Goal: Task Accomplishment & Management: Use online tool/utility

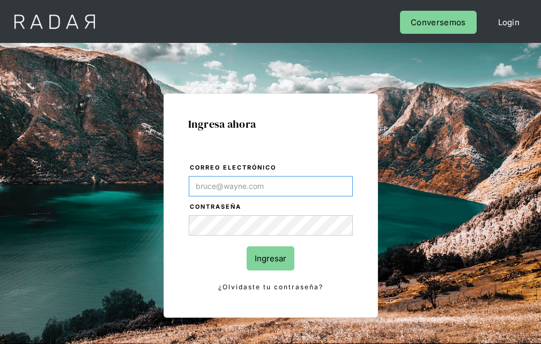
type input "[EMAIL_ADDRESS][PERSON_NAME][DOMAIN_NAME]"
click at [270, 258] on input "Ingresar" at bounding box center [271, 258] width 48 height 24
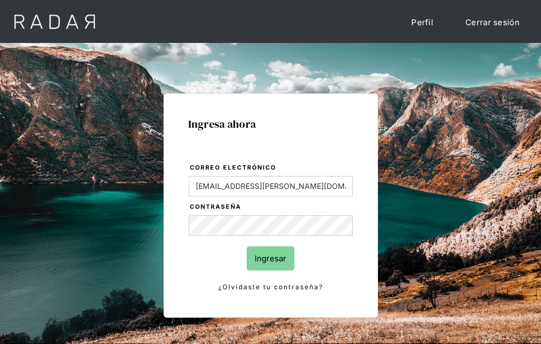
click at [270, 258] on input "Ingresar" at bounding box center [271, 258] width 48 height 24
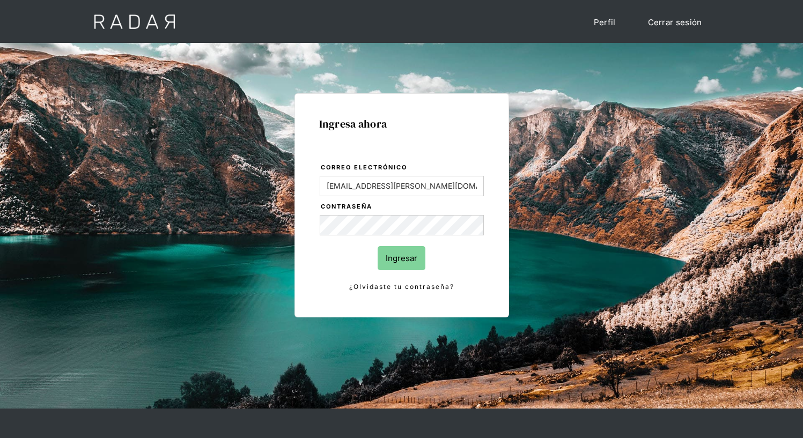
click at [401, 258] on input "Ingresar" at bounding box center [402, 258] width 48 height 24
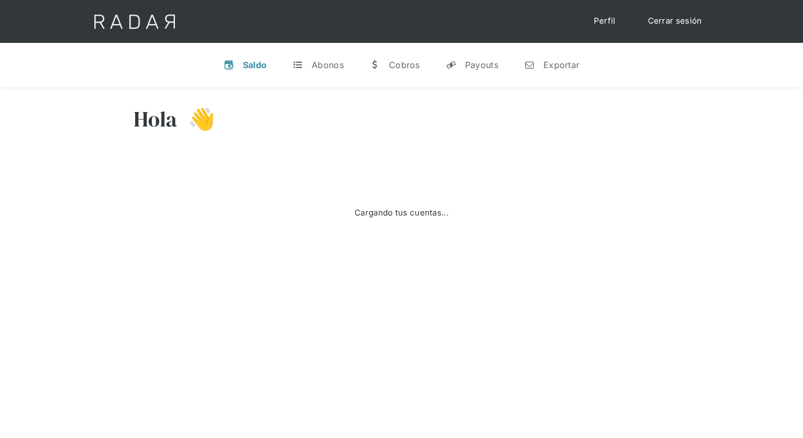
select select "8"
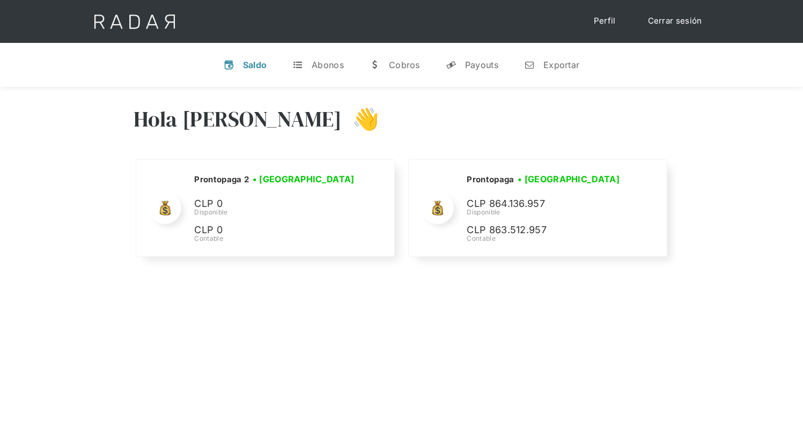
select select "prontopaga"
click at [552, 64] on div "Exportar" at bounding box center [561, 65] width 36 height 11
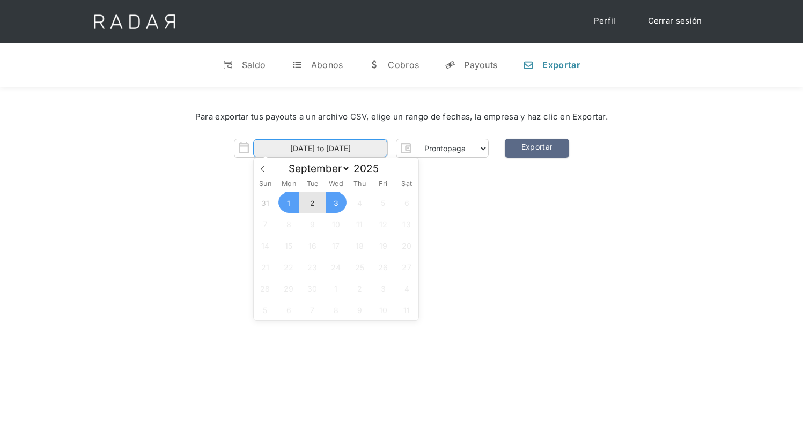
click at [320, 149] on input "[DATE] to [DATE]" at bounding box center [320, 148] width 134 height 18
click at [312, 203] on span "2" at bounding box center [312, 202] width 21 height 21
type input "[DATE]"
click at [312, 203] on span "2" at bounding box center [312, 202] width 21 height 21
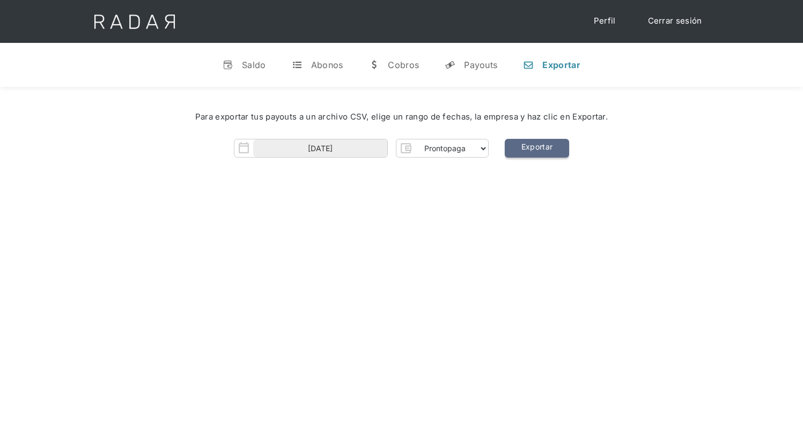
click at [537, 149] on link "Exportar" at bounding box center [537, 148] width 64 height 19
